Goal: Check status

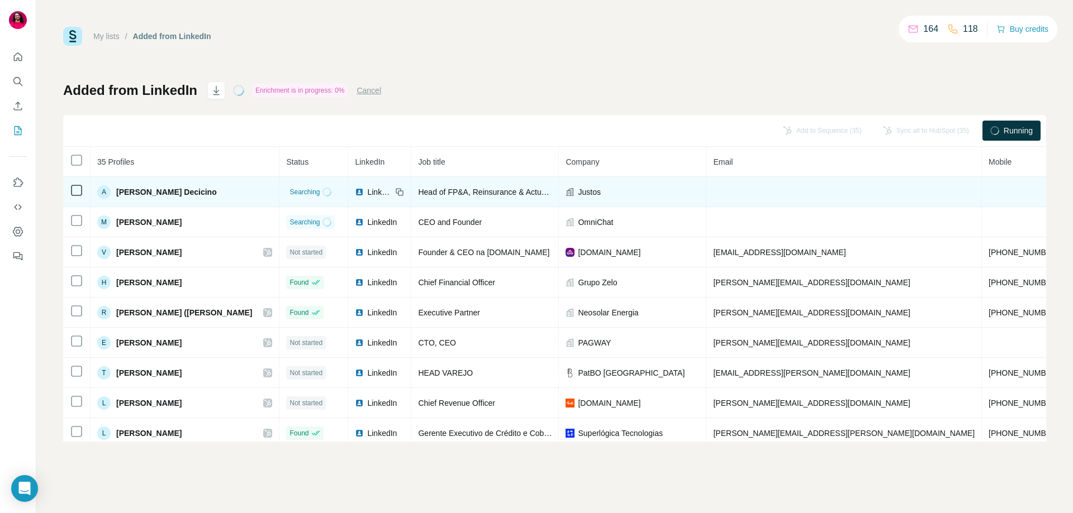
click at [289, 189] on span "Searching" at bounding box center [304, 192] width 30 height 10
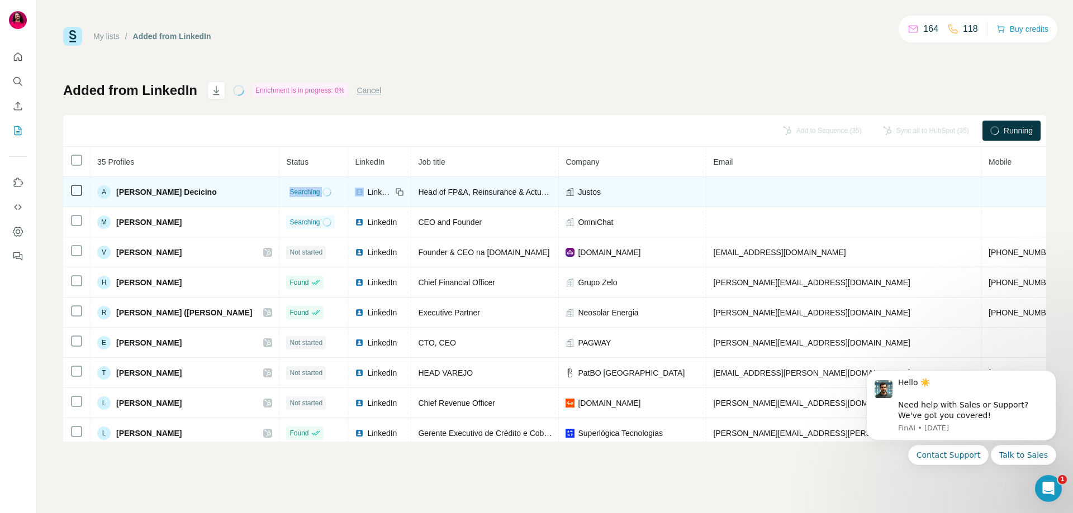
click at [289, 189] on span "Searching" at bounding box center [304, 192] width 30 height 10
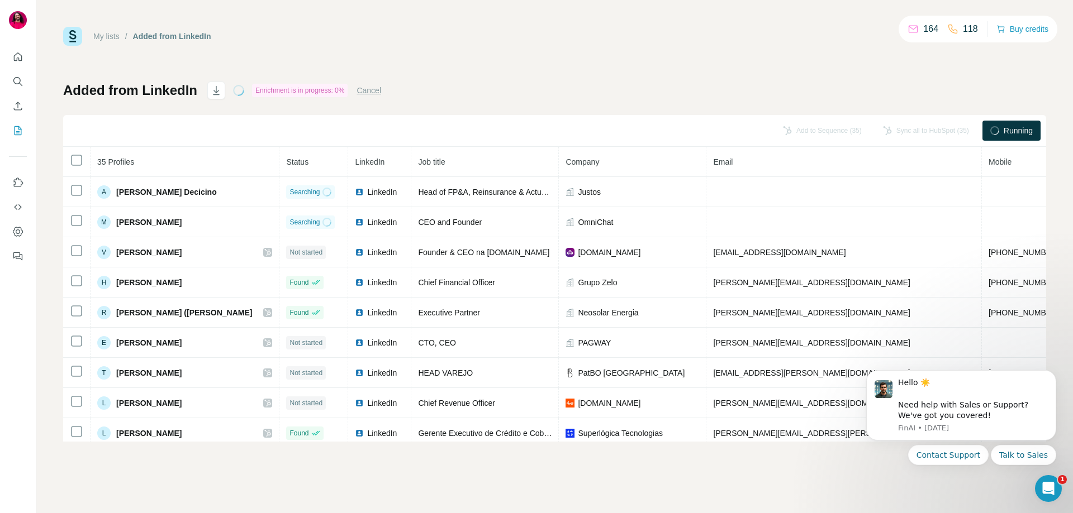
click at [1009, 128] on span "Running" at bounding box center [1017, 130] width 29 height 11
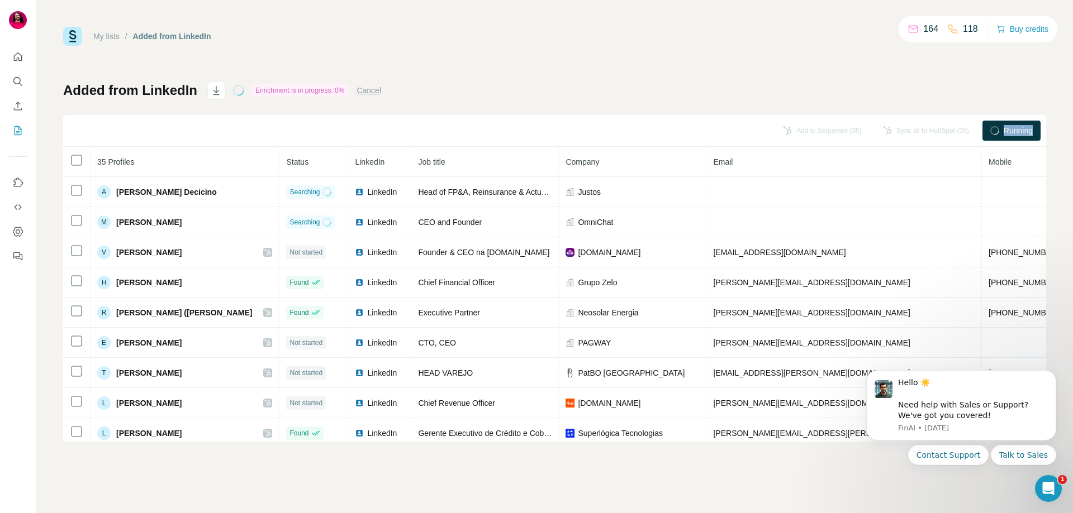
click at [375, 91] on button "Cancel" at bounding box center [368, 90] width 25 height 11
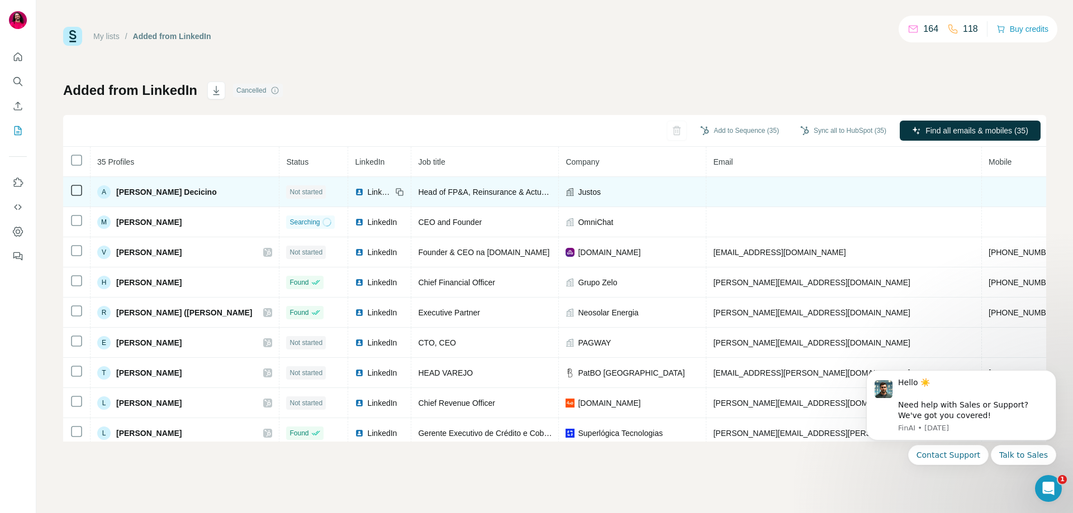
click at [289, 196] on span "Not started" at bounding box center [305, 192] width 33 height 10
click at [367, 191] on span "LinkedIn" at bounding box center [379, 192] width 25 height 11
